Goal: Navigation & Orientation: Find specific page/section

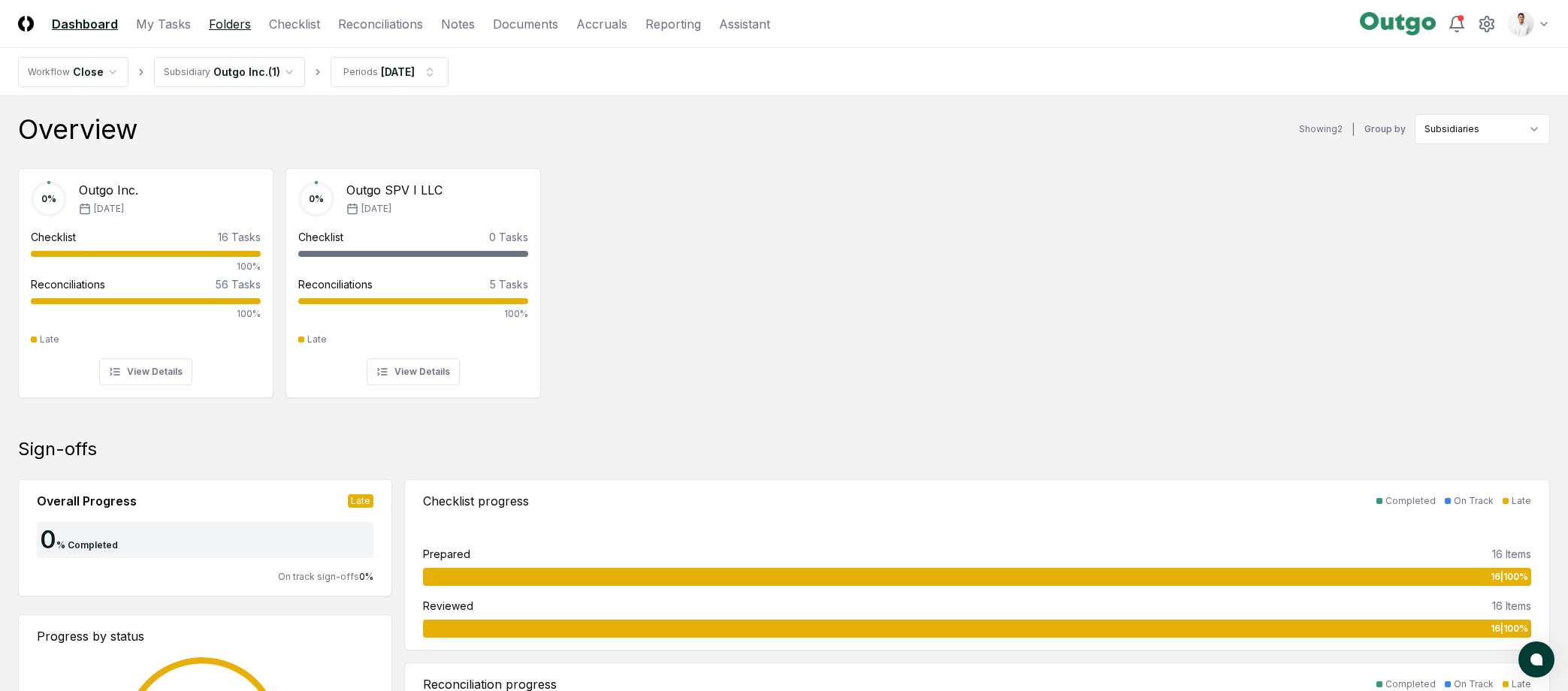
click at [223, 27] on link "Folders" at bounding box center [230, 24] width 42 height 18
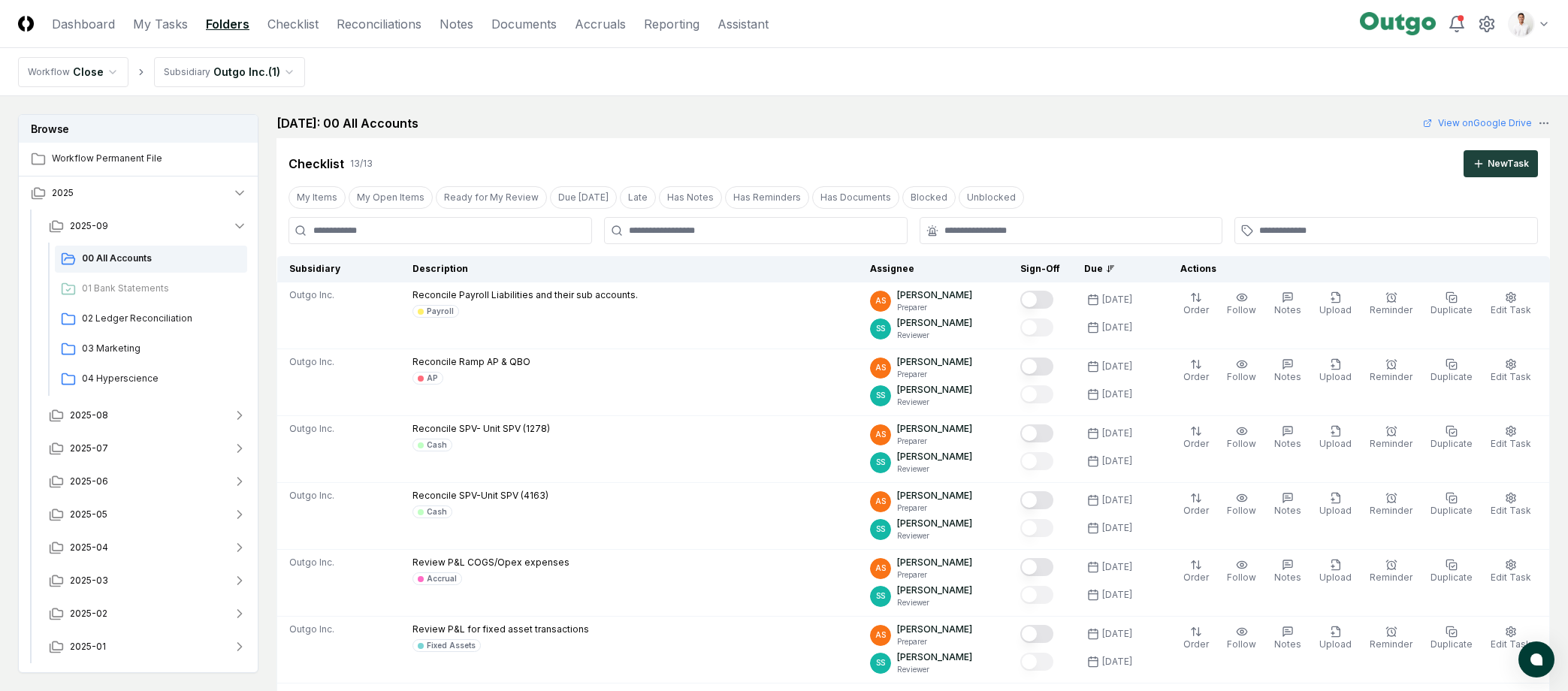
click at [512, 119] on div "September 2025: 00 All Accounts View on Google Drive" at bounding box center [913, 123] width 1274 height 18
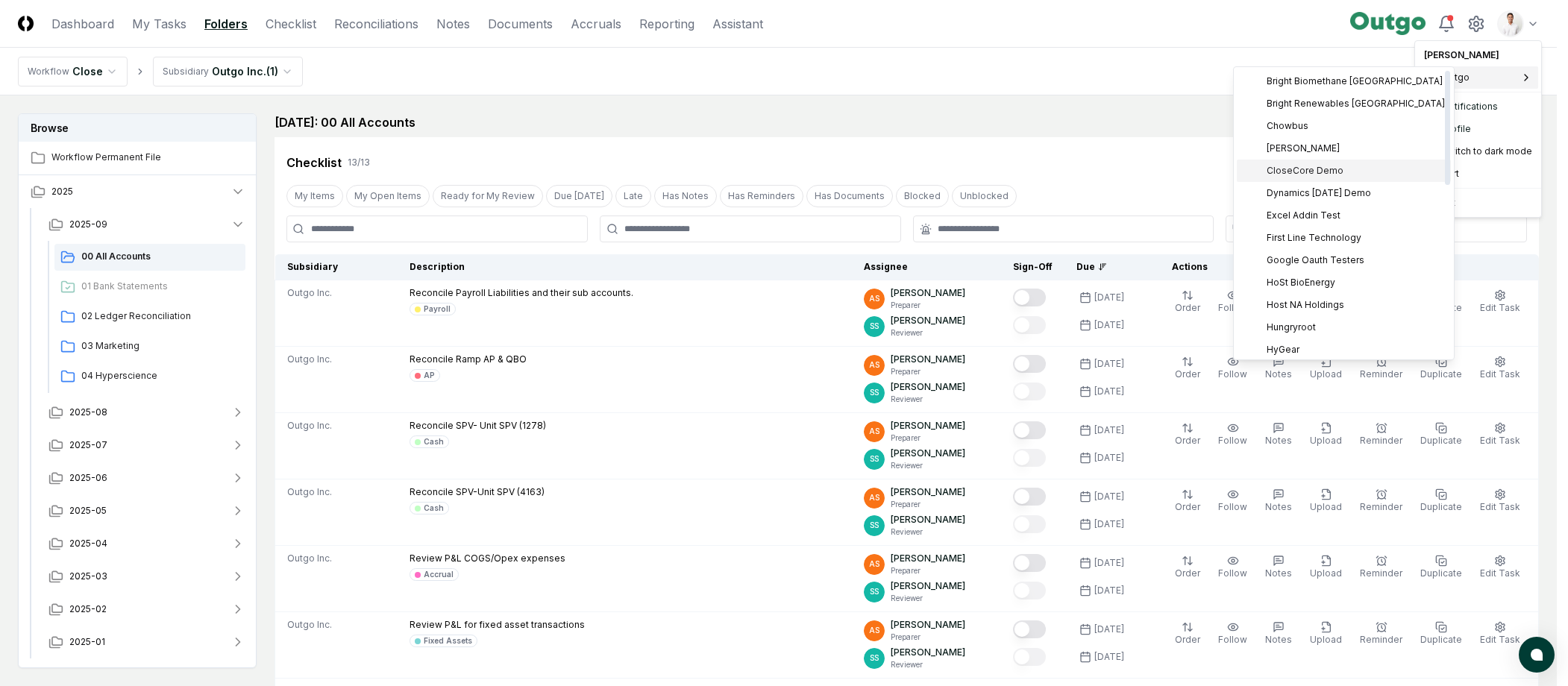
click at [1317, 164] on span "CloseCore Demo" at bounding box center [1305, 171] width 77 height 14
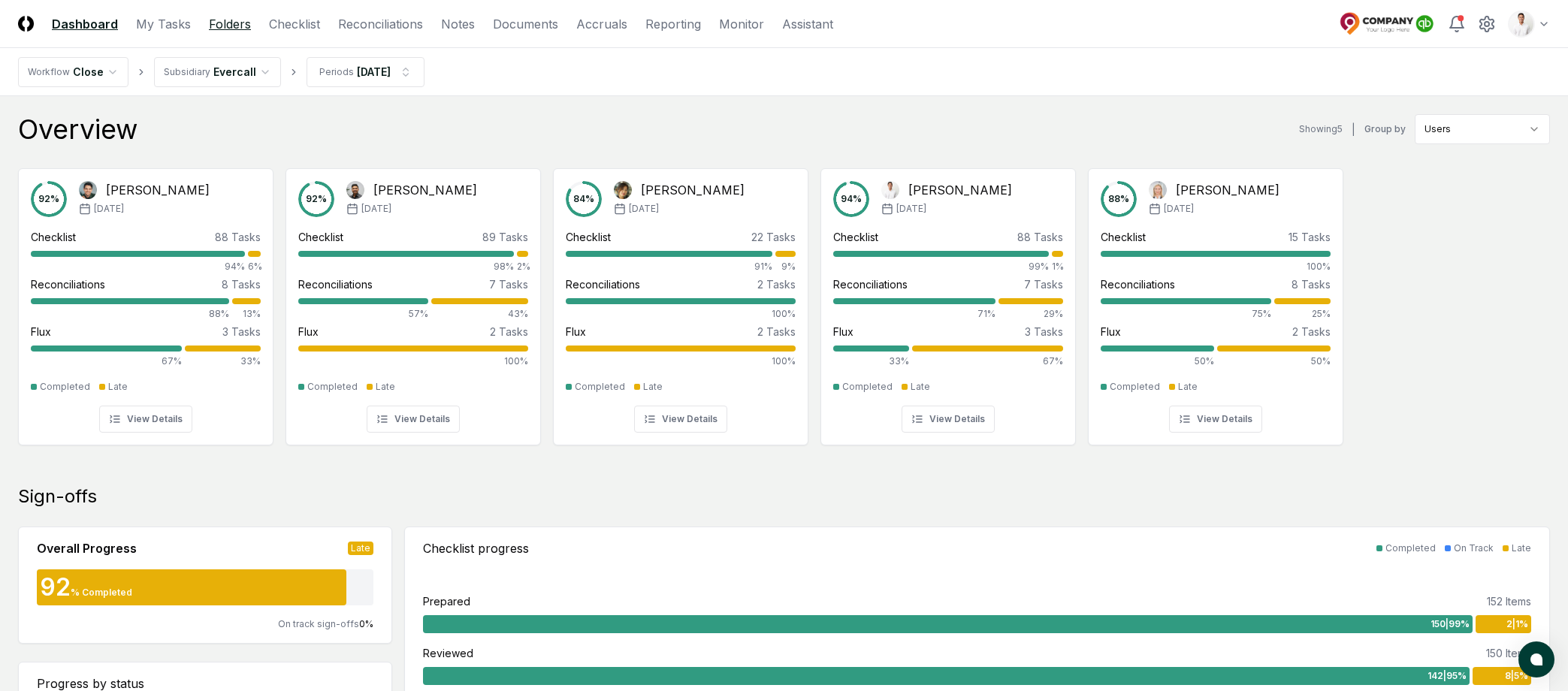
click at [233, 29] on link "Folders" at bounding box center [230, 24] width 42 height 18
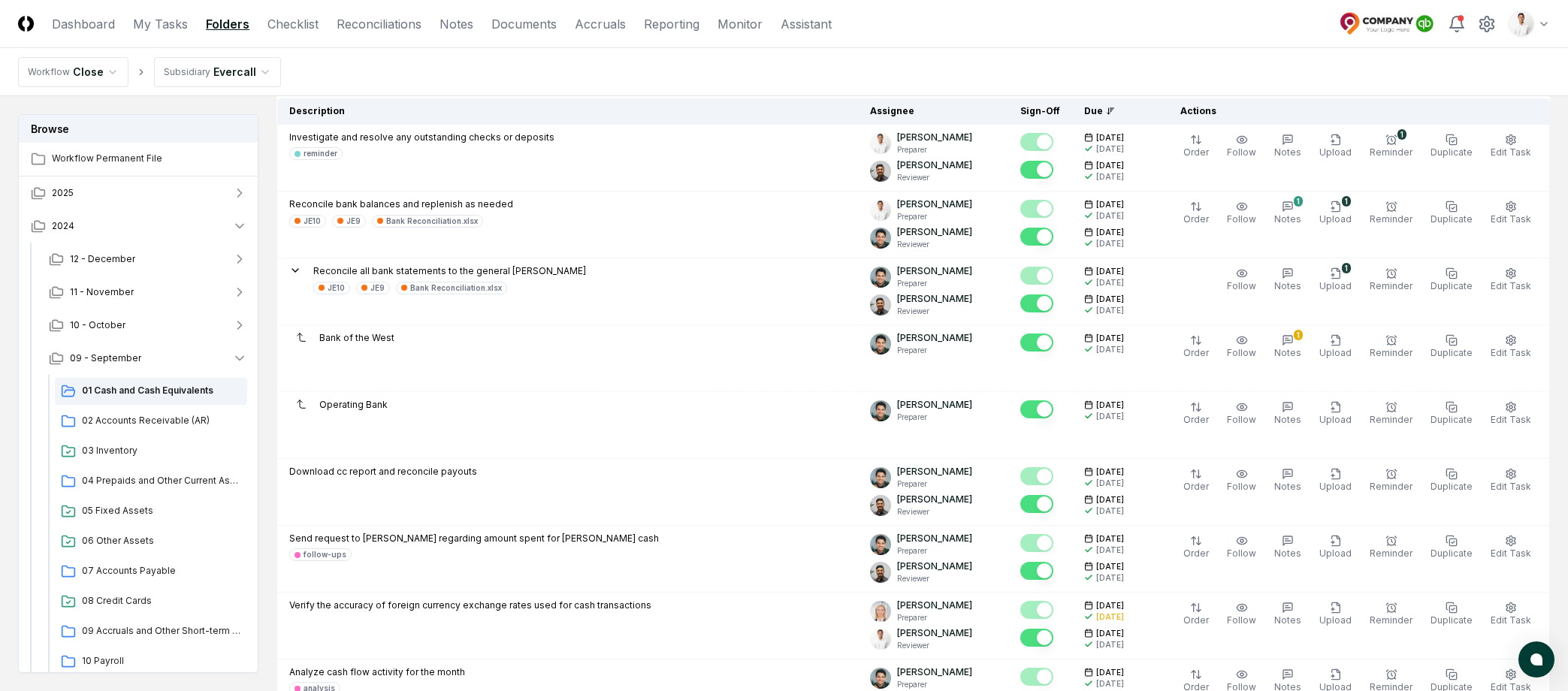
scroll to position [1106, 0]
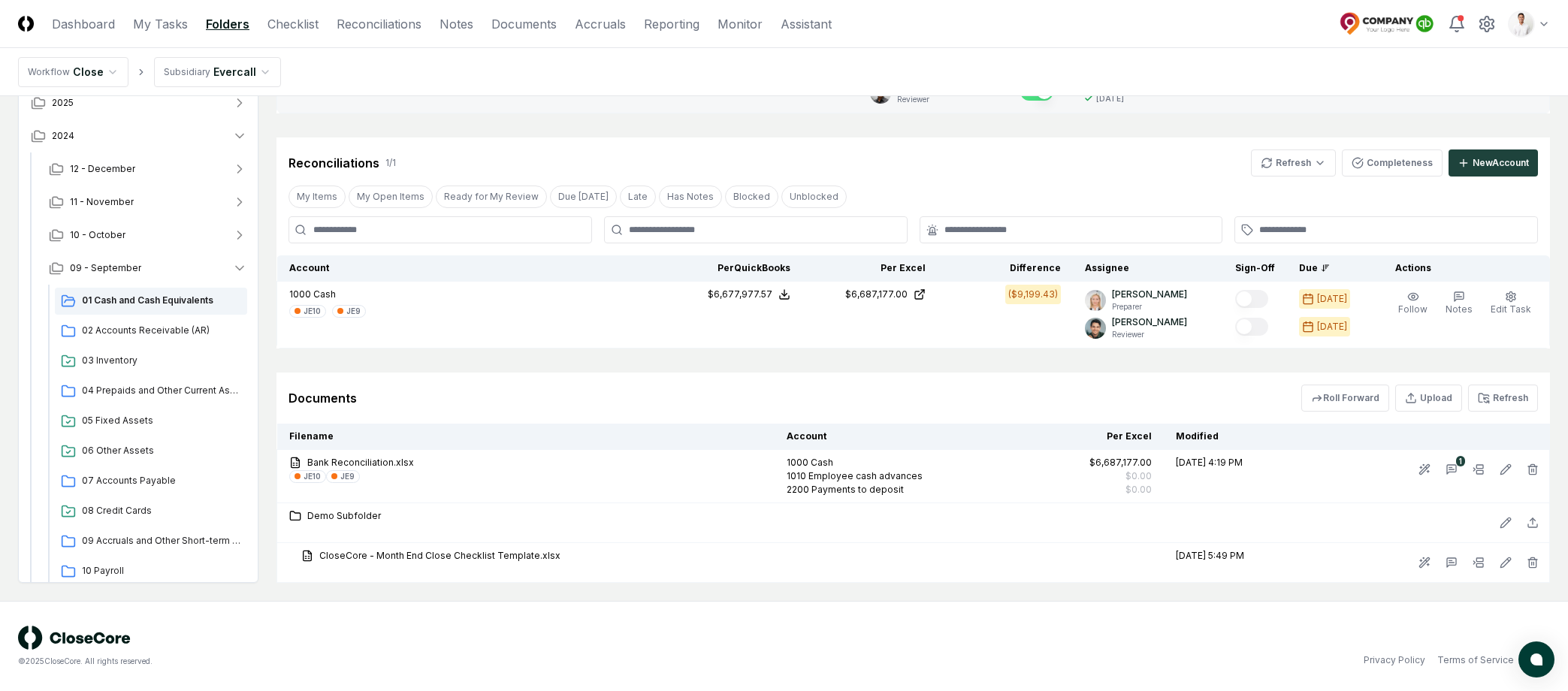
click at [1301, 98] on div "Follow Notes Upload Reminder Duplicate Edit Task More" at bounding box center [1379, 80] width 334 height 54
